Goal: Transaction & Acquisition: Purchase product/service

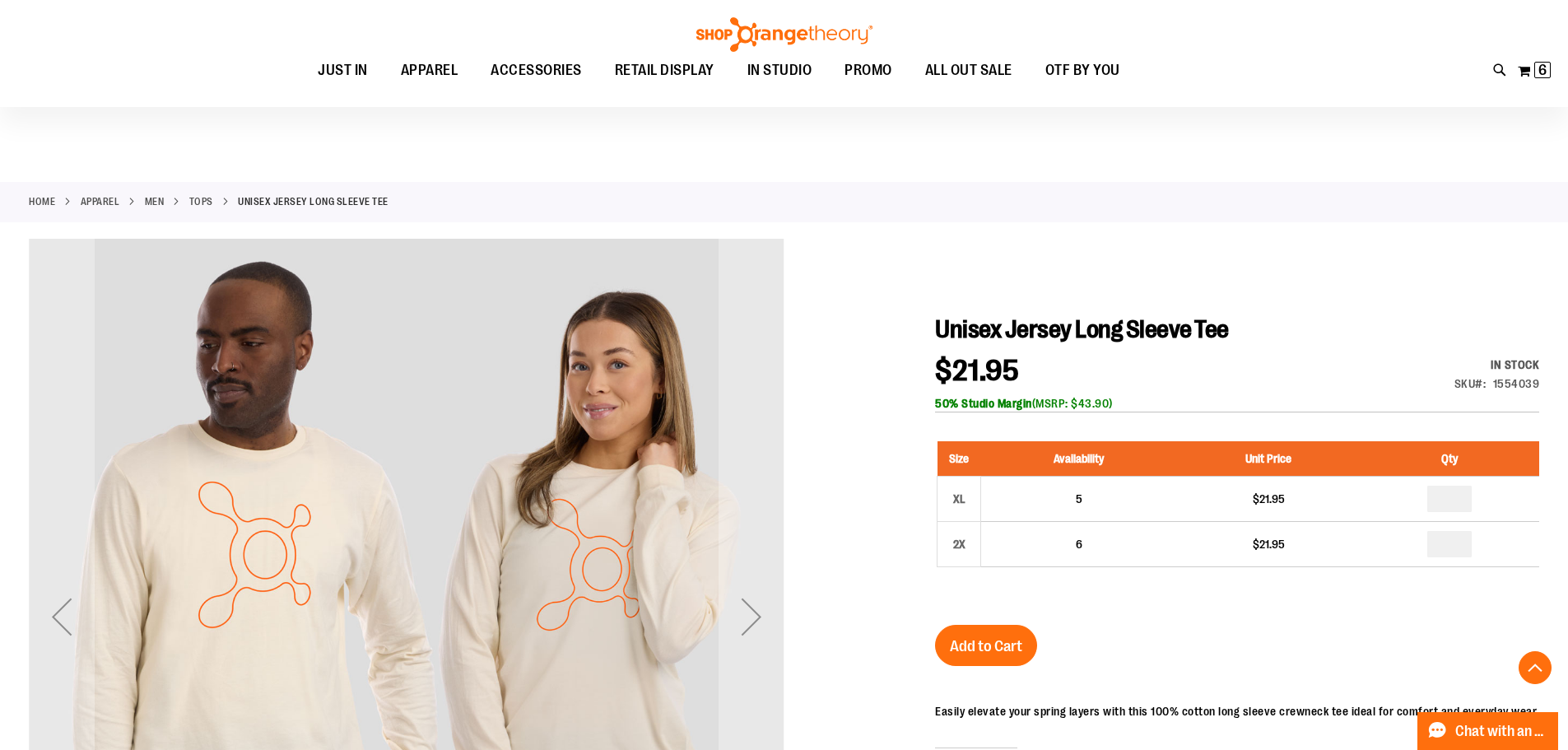
scroll to position [328, 0]
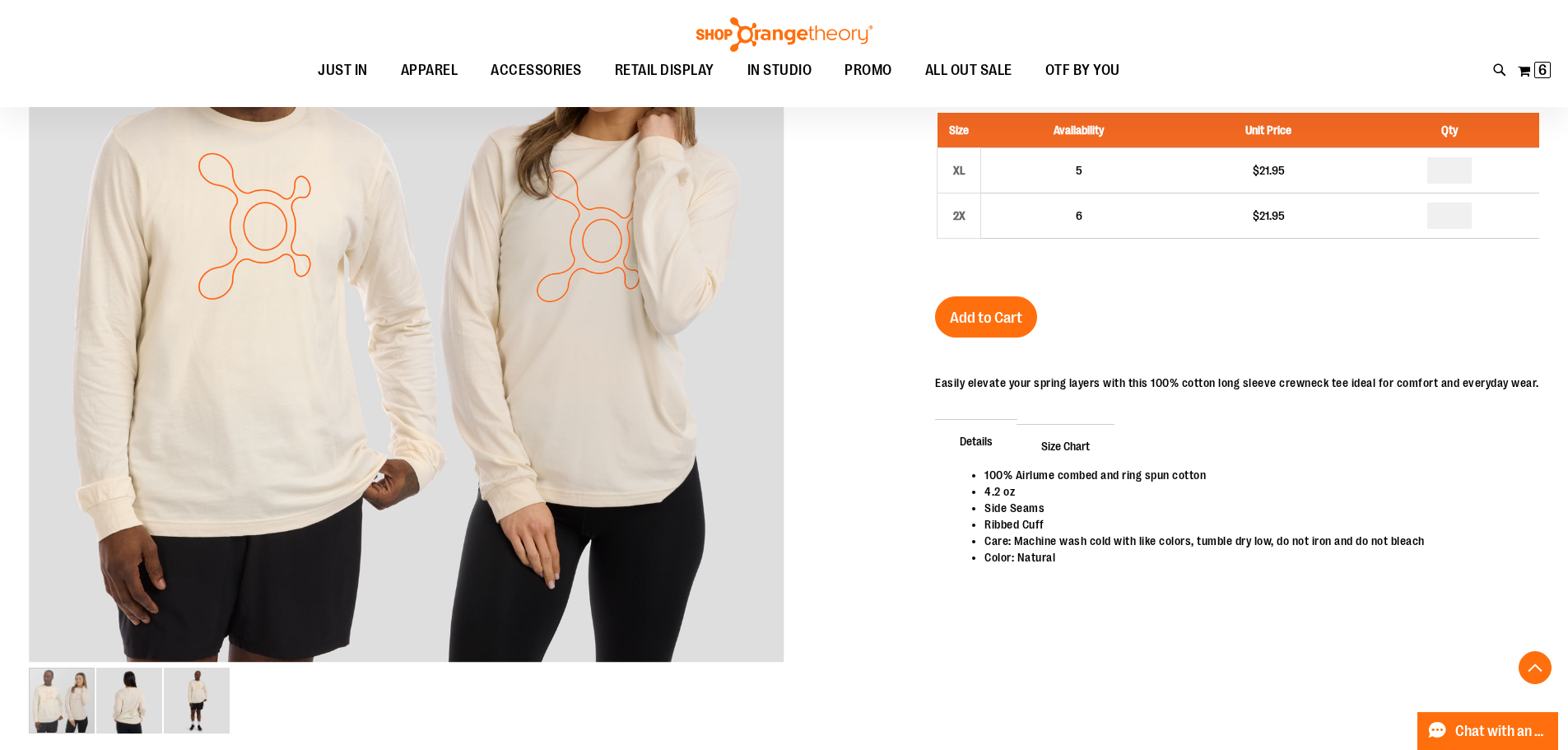
click at [1077, 613] on div "Unisex Jersey Long Sleeve Tee $21.95 In stock Only %1 left SKU 1554039 50% Stud…" at bounding box center [1237, 309] width 604 height 647
click at [1536, 73] on span "6 6 items" at bounding box center [1541, 70] width 17 height 17
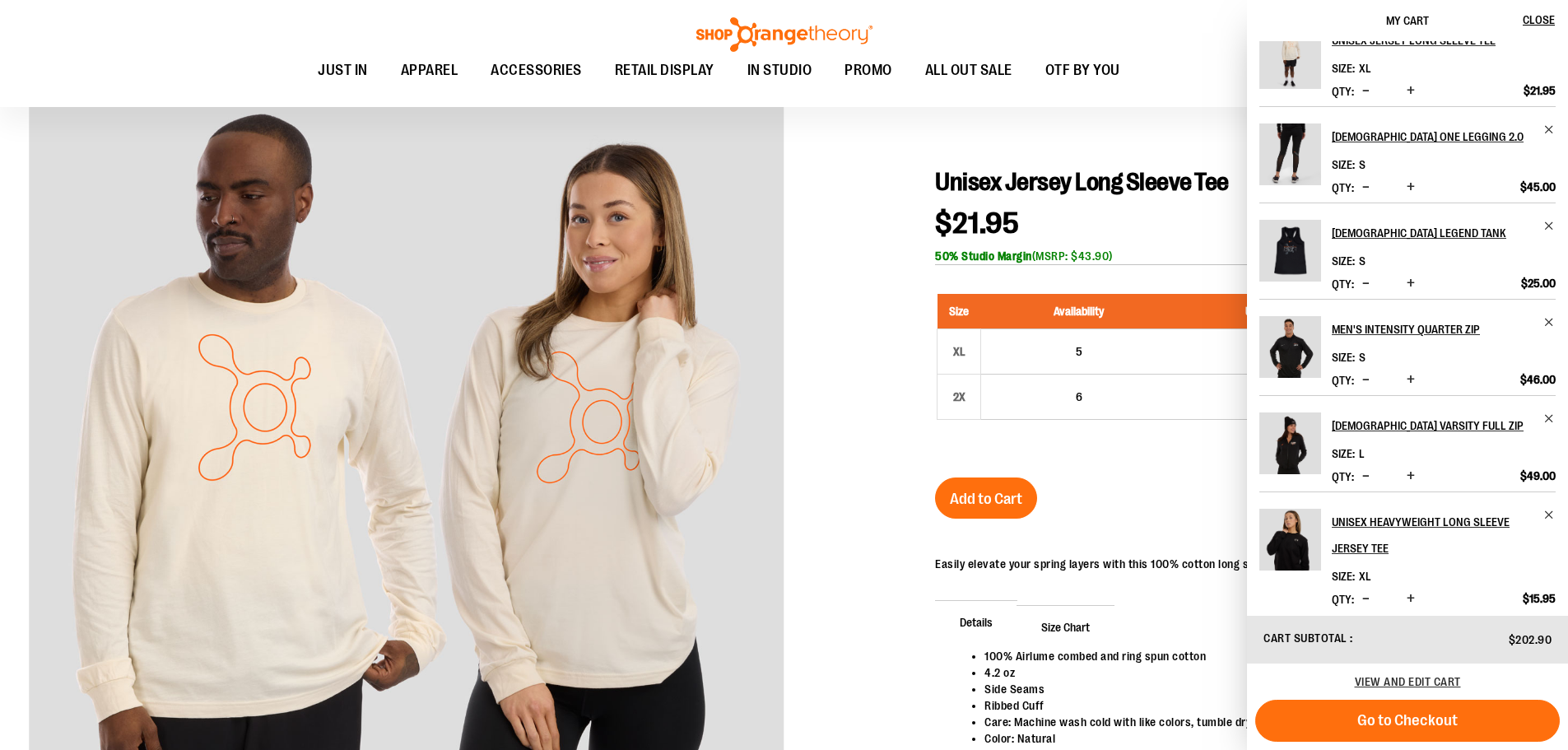
scroll to position [40, 0]
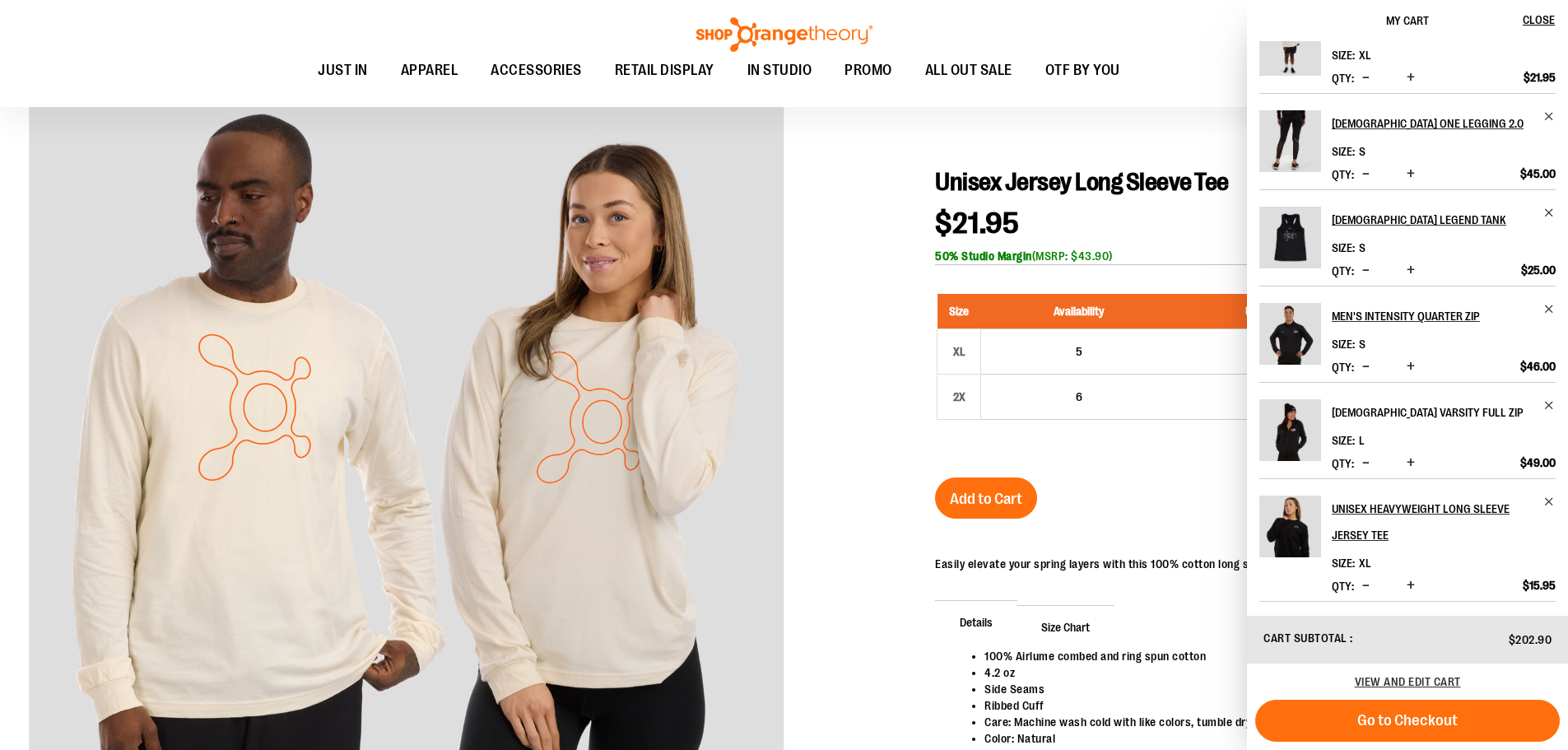
click at [1423, 424] on h2 "[DEMOGRAPHIC_DATA] Varsity Full Zip" at bounding box center [1432, 413] width 202 height 27
click at [1426, 412] on h2 "[DEMOGRAPHIC_DATA] Varsity Full Zip" at bounding box center [1432, 413] width 202 height 27
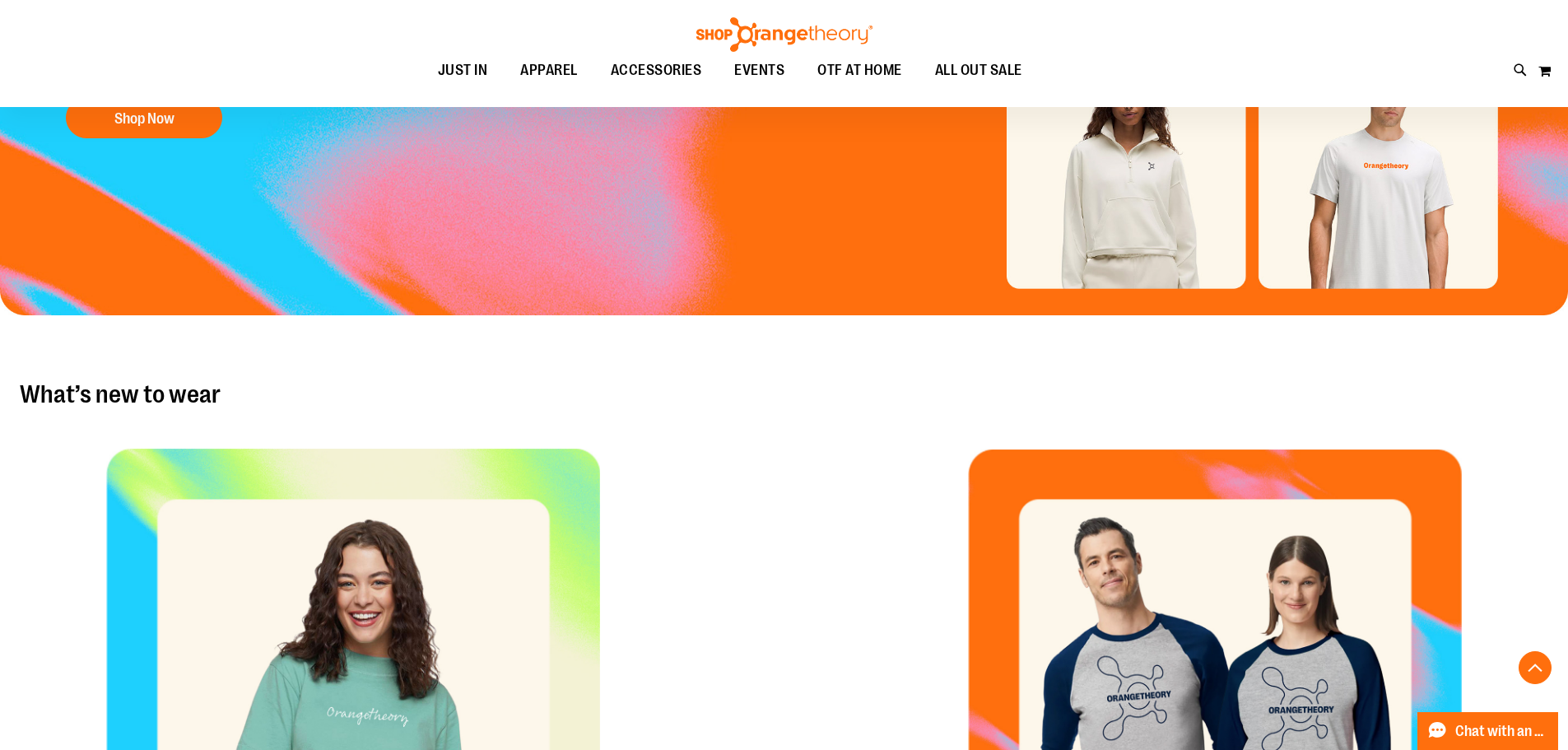
scroll to position [494, 0]
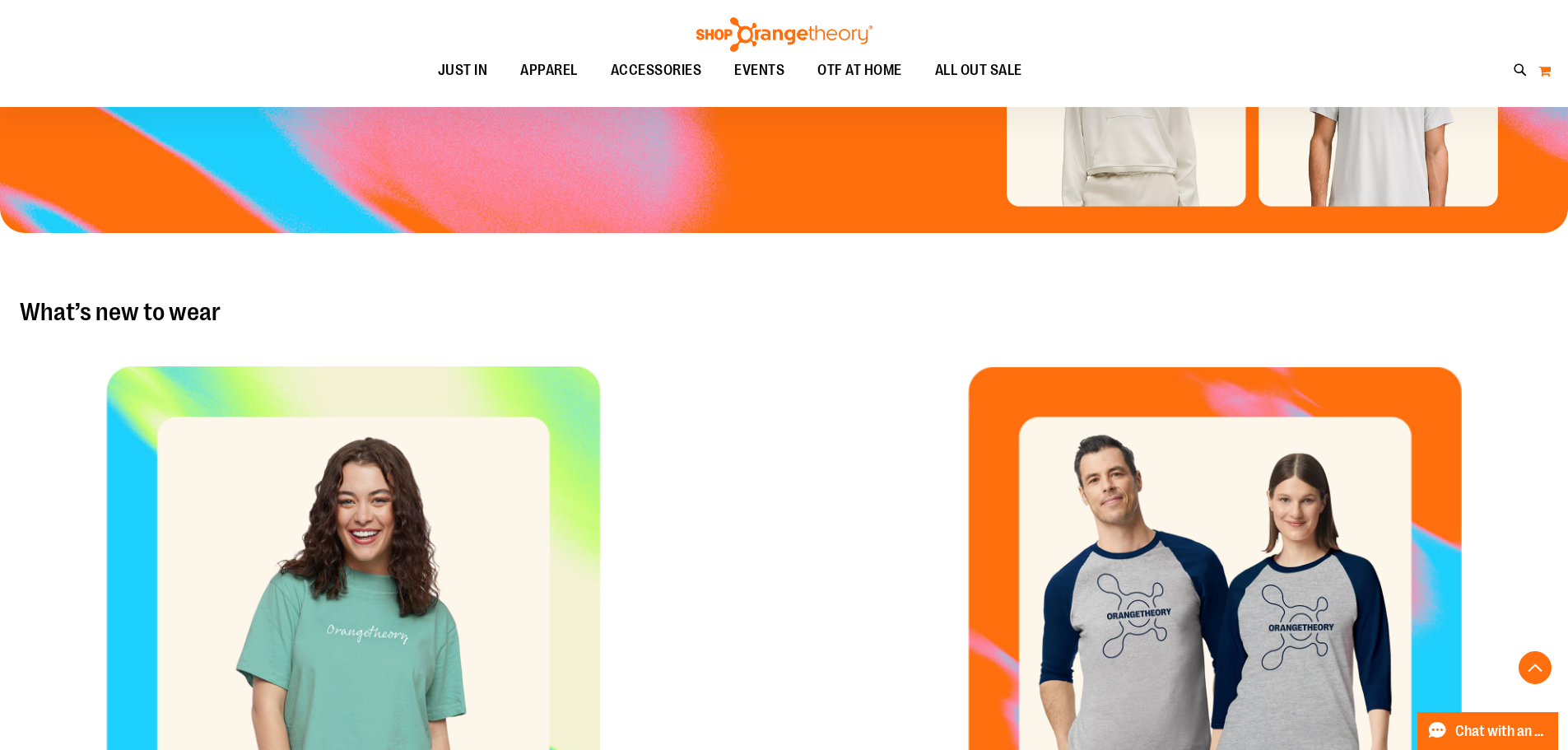
type input "**********"
click at [1541, 78] on button "My Cart" at bounding box center [1544, 71] width 14 height 27
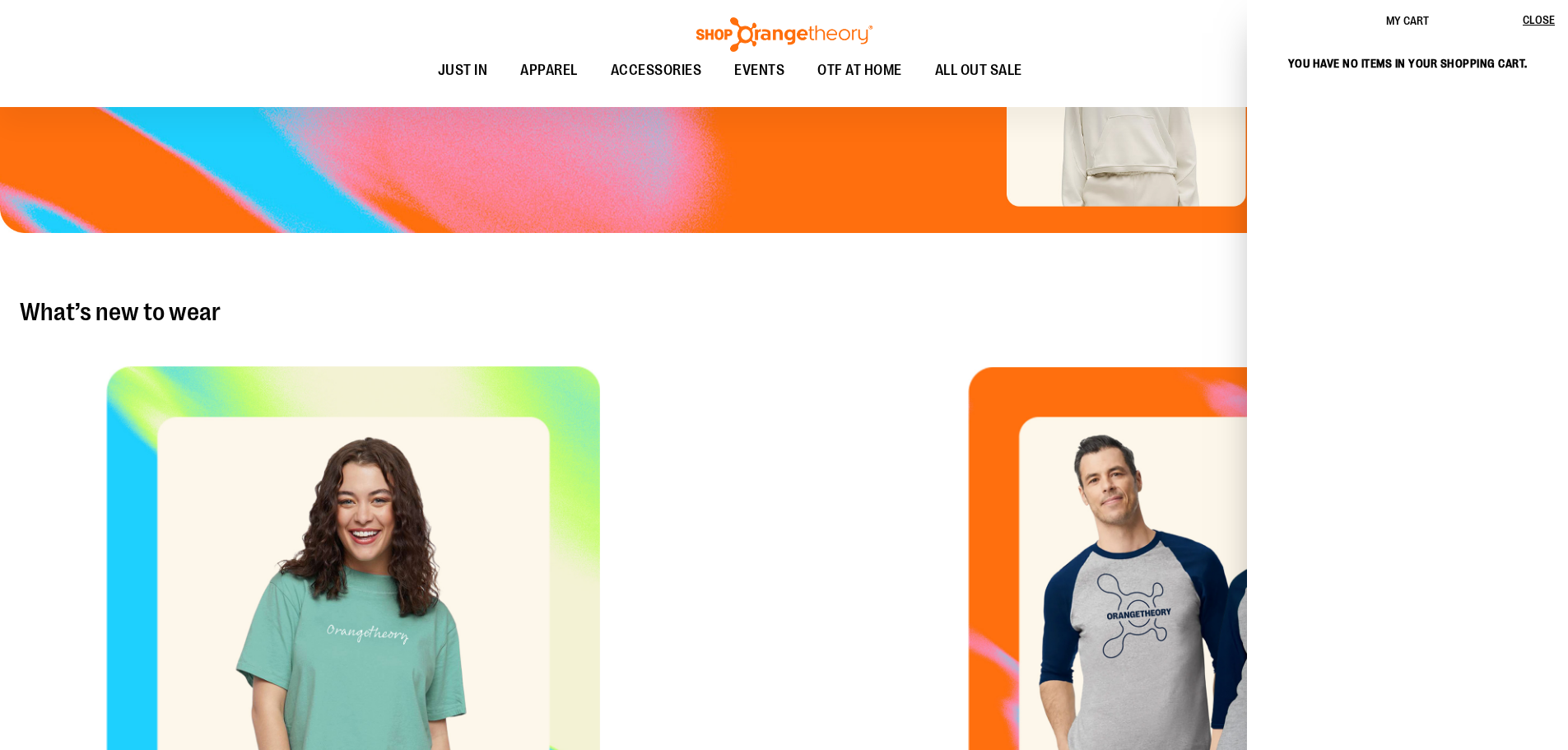
click at [950, 280] on div "WHAT'S NEW TO WEAR What’s new to wear" at bounding box center [784, 310] width 1568 height 64
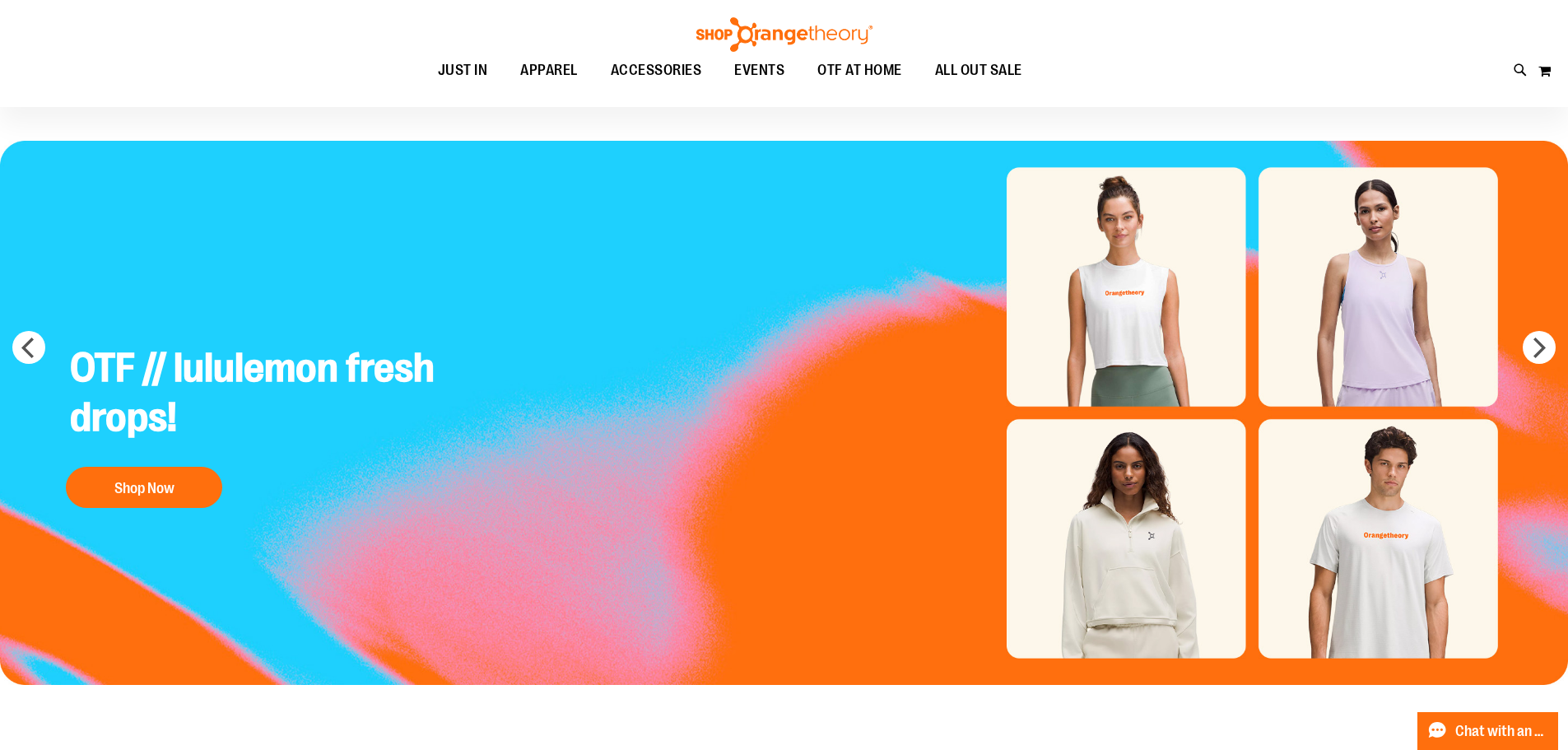
scroll to position [0, 0]
